Goal: Find specific page/section: Find specific page/section

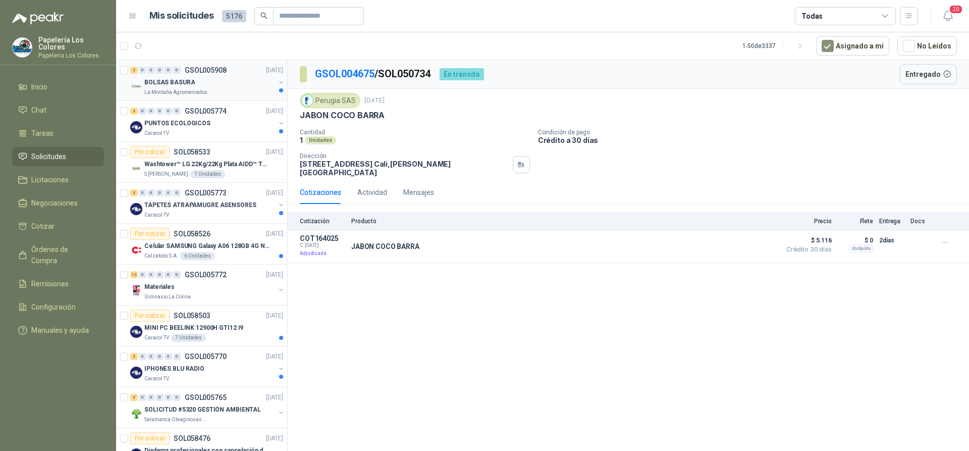
click at [231, 83] on div "BOLSAS BASURA" at bounding box center [209, 82] width 131 height 12
